Goal: Find contact information

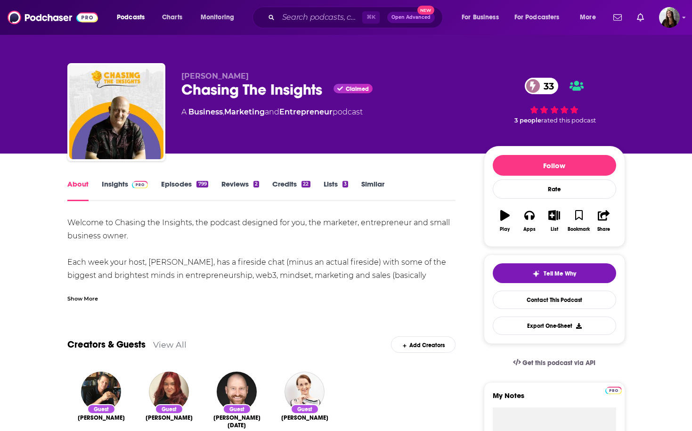
click at [89, 300] on div "Show More" at bounding box center [82, 298] width 31 height 9
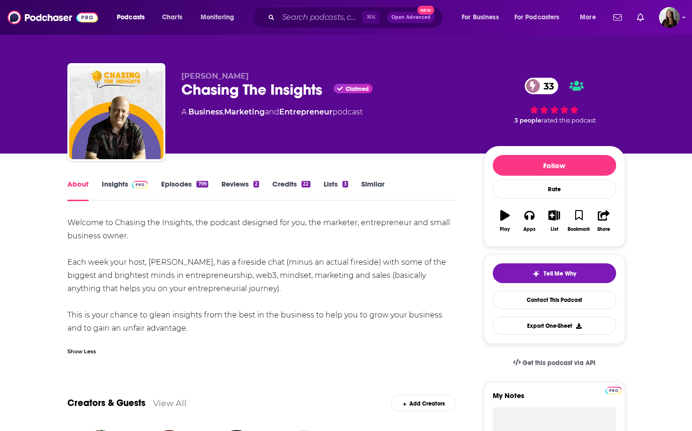
click at [105, 186] on link "Insights" at bounding box center [125, 191] width 47 height 22
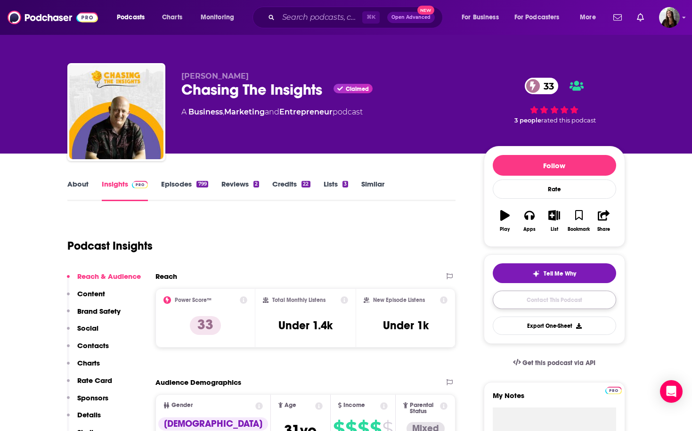
click at [552, 296] on link "Contact This Podcast" at bounding box center [554, 300] width 123 height 18
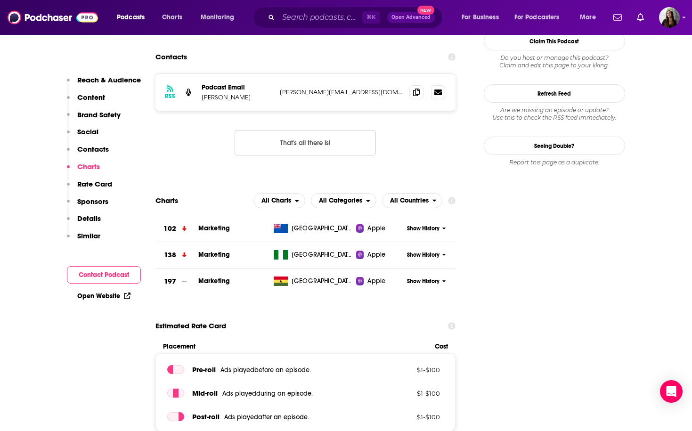
scroll to position [1004, 0]
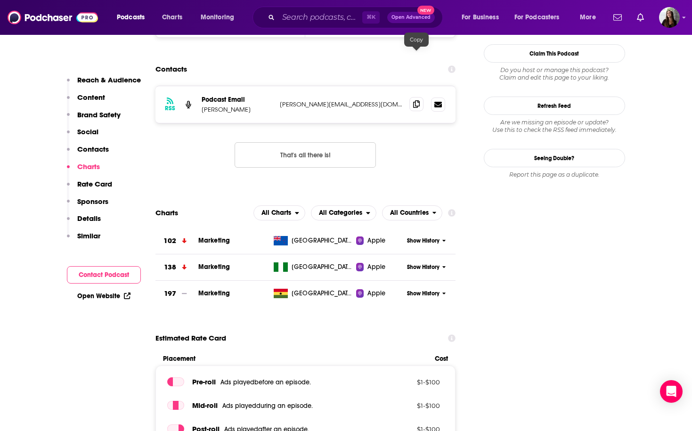
click at [416, 100] on icon at bounding box center [416, 104] width 7 height 8
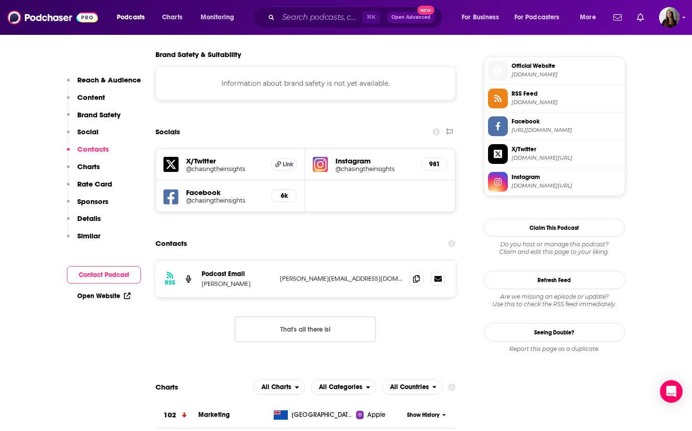
scroll to position [832, 0]
